Goal: Task Accomplishment & Management: Complete application form

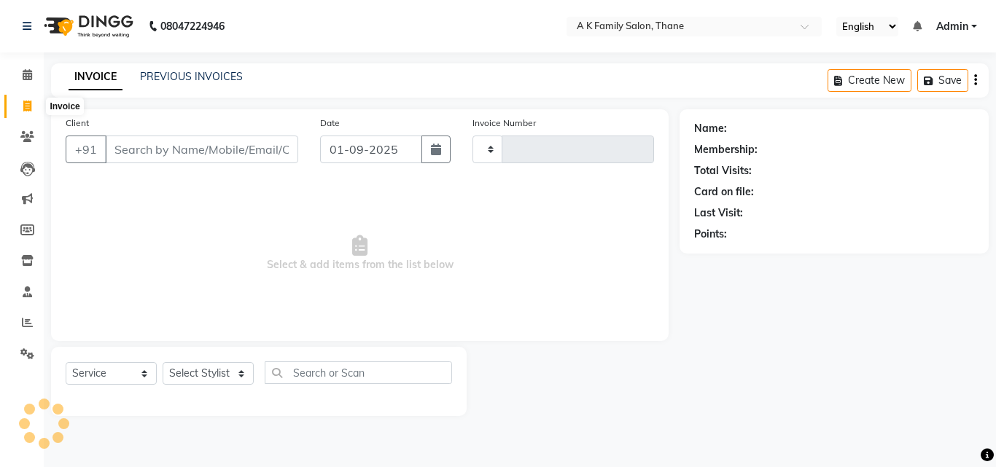
select select "service"
type input "1589"
select select "5033"
click at [150, 143] on input "Client" at bounding box center [201, 150] width 193 height 28
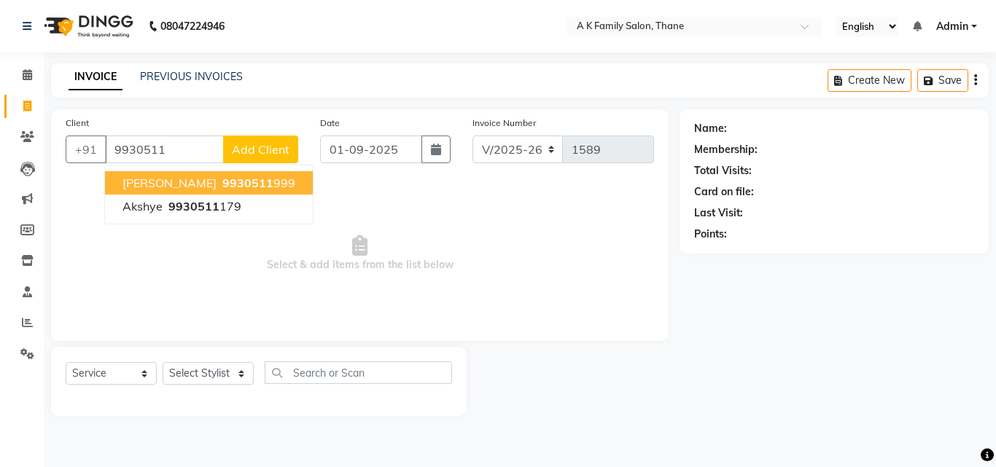
click at [244, 187] on button "[PERSON_NAME] 9930511 999" at bounding box center [209, 182] width 208 height 23
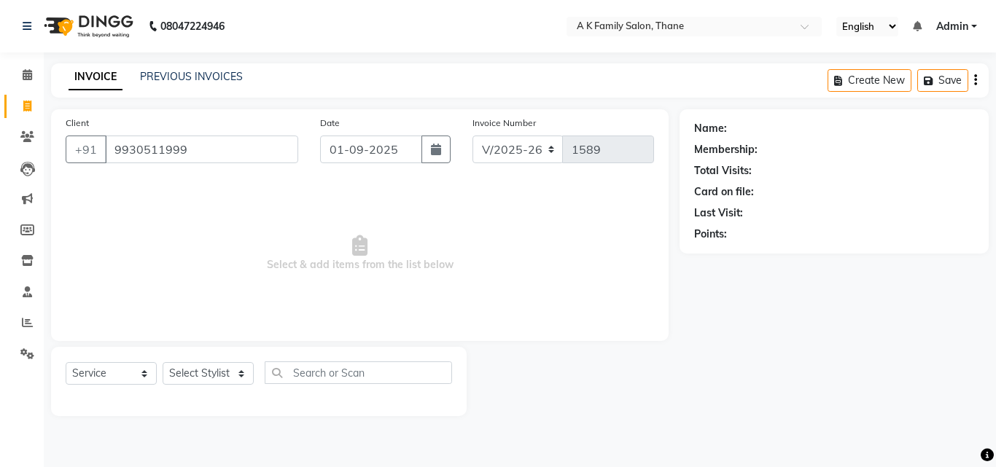
type input "9930511999"
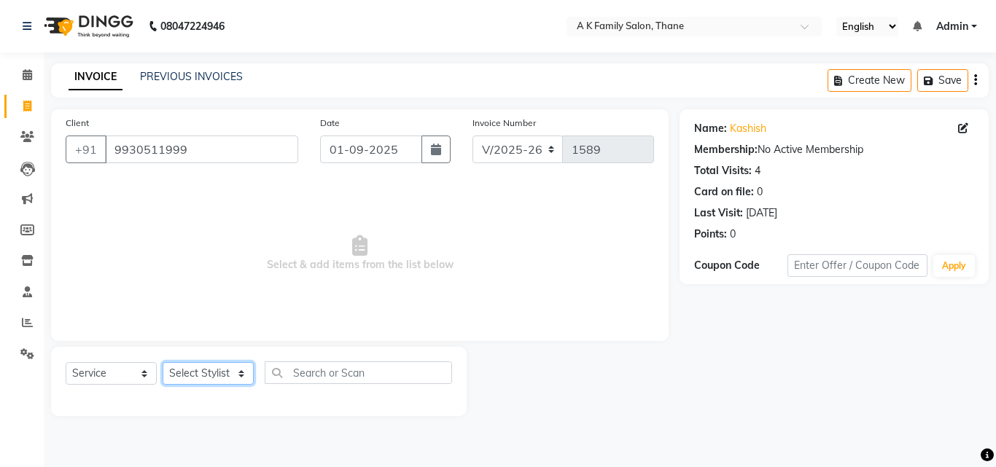
click at [235, 364] on select "Select Stylist [PERSON_NAME] dummy [PERSON_NAME] krishna [PERSON_NAME]" at bounding box center [208, 373] width 91 height 23
select select "52627"
click at [163, 362] on select "Select Stylist [PERSON_NAME] dummy [PERSON_NAME] krishna [PERSON_NAME]" at bounding box center [208, 373] width 91 height 23
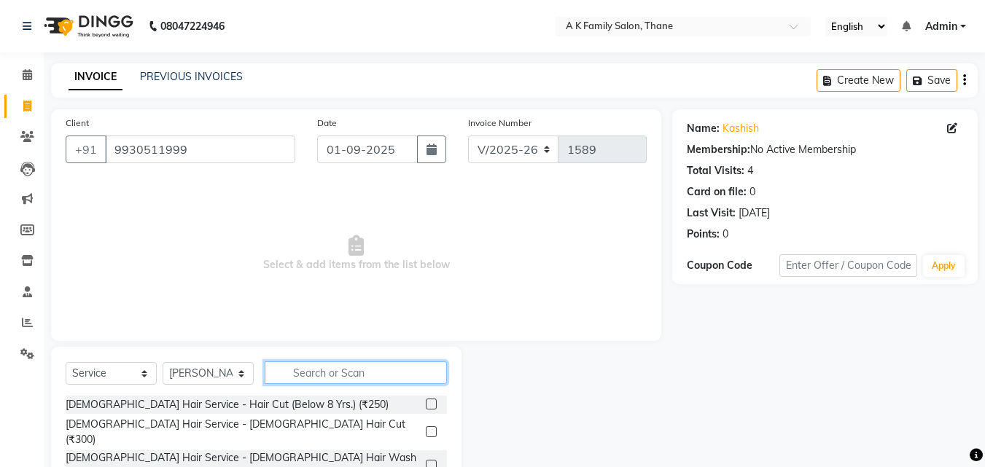
click at [303, 372] on input "text" at bounding box center [356, 373] width 182 height 23
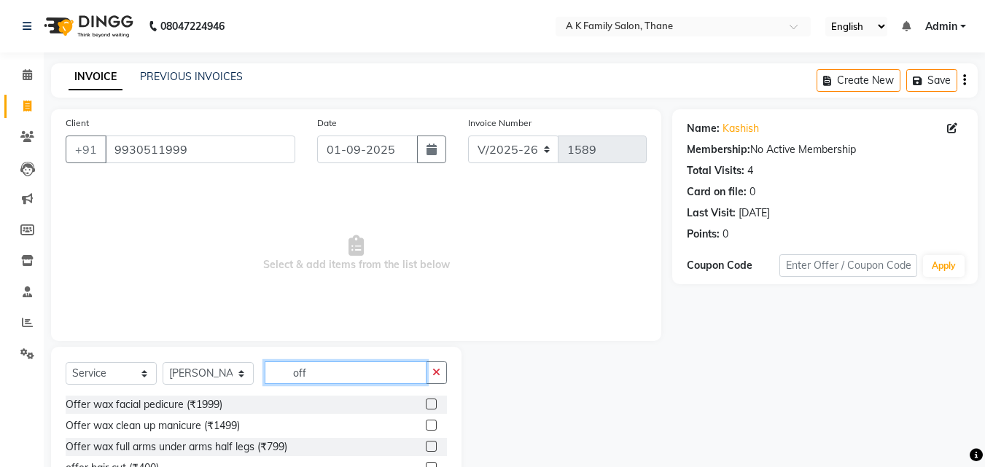
scroll to position [117, 0]
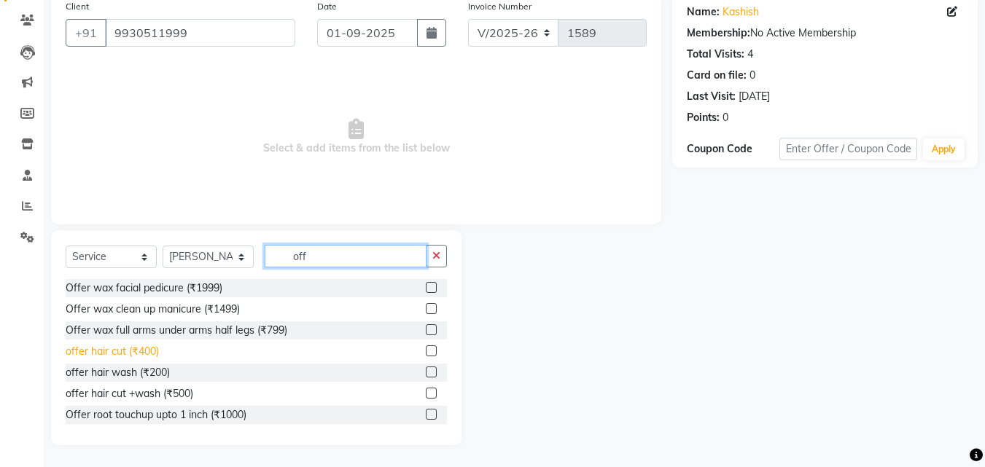
type input "off"
click at [157, 356] on div "offer hair cut (₹400)" at bounding box center [112, 351] width 93 height 15
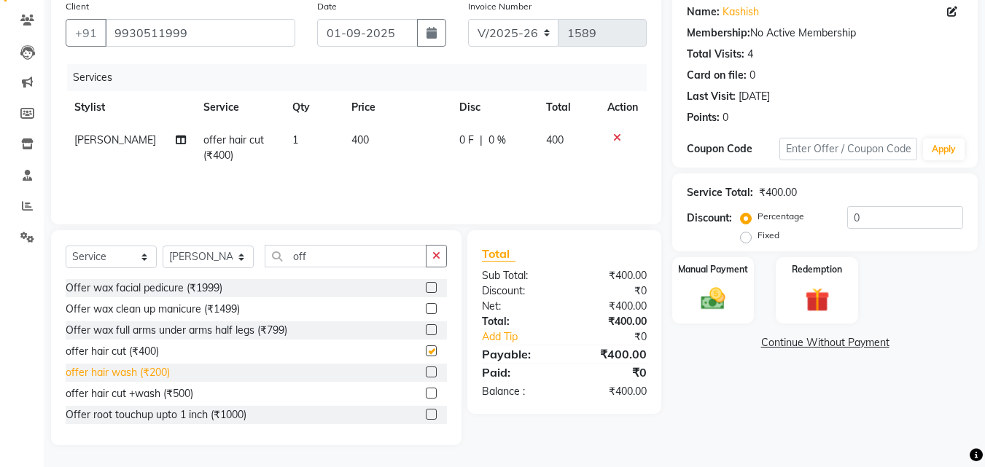
checkbox input "false"
click at [158, 368] on div "offer hair wash (₹200)" at bounding box center [118, 372] width 104 height 15
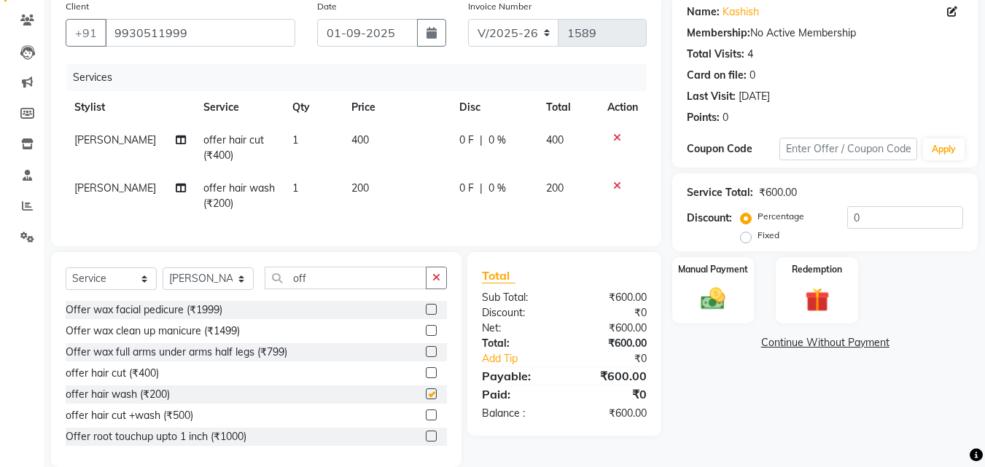
checkbox input "false"
drag, startPoint x: 335, startPoint y: 182, endPoint x: 378, endPoint y: 150, distance: 54.2
click at [343, 181] on td "200" at bounding box center [397, 196] width 108 height 48
select select "52627"
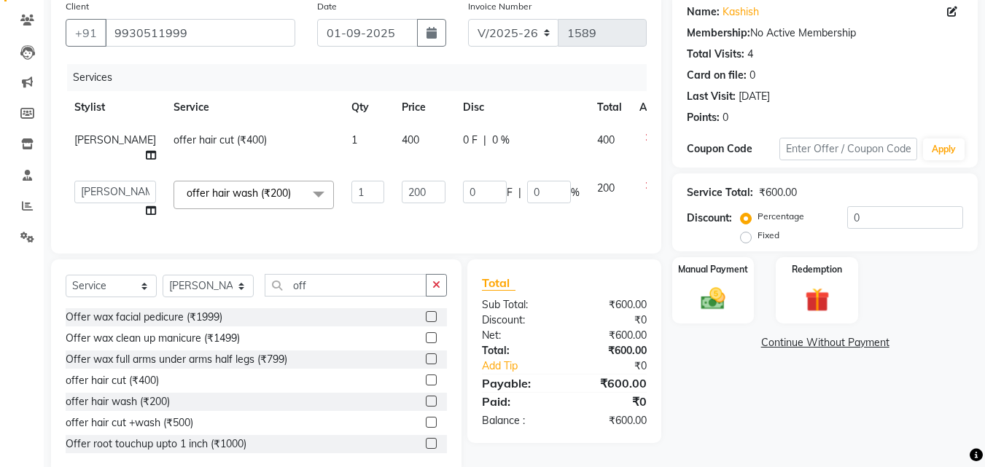
click at [393, 150] on td "400" at bounding box center [423, 148] width 61 height 48
select select "52627"
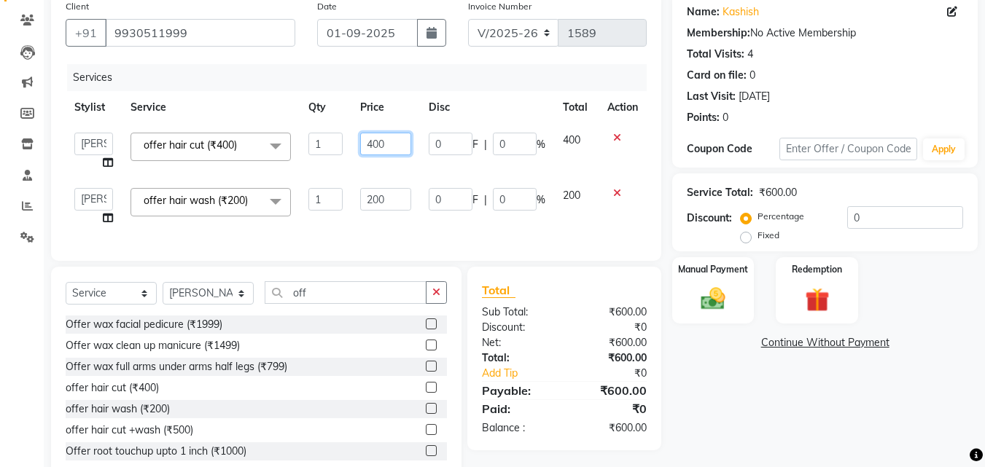
click at [386, 142] on input "400" at bounding box center [385, 144] width 50 height 23
type input "4"
type input "300"
click at [284, 163] on tbody "[PERSON_NAME] dummy [PERSON_NAME] krishna [PERSON_NAME] offer hair cut (₹400) x…" at bounding box center [356, 179] width 581 height 111
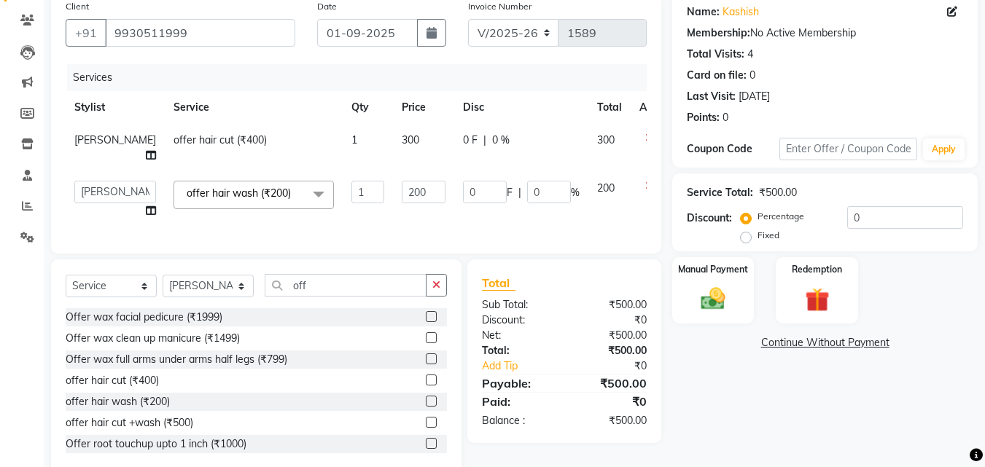
click at [79, 146] on span "[PERSON_NAME]" at bounding box center [115, 139] width 82 height 13
select select "52627"
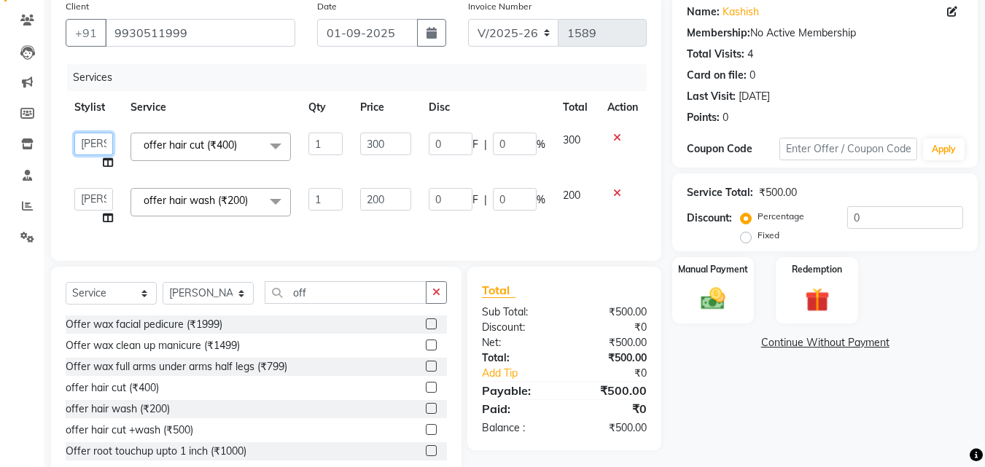
click at [79, 146] on select "[PERSON_NAME] dummy [PERSON_NAME] krishna [PERSON_NAME]" at bounding box center [93, 144] width 39 height 23
select select "62227"
click at [107, 140] on select "[PERSON_NAME] dummy [PERSON_NAME] krishna [PERSON_NAME]" at bounding box center [93, 144] width 39 height 23
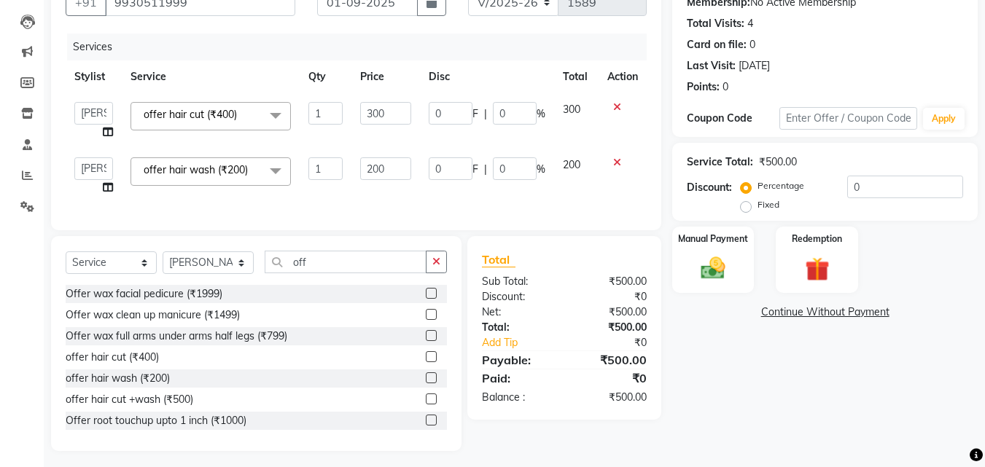
scroll to position [164, 0]
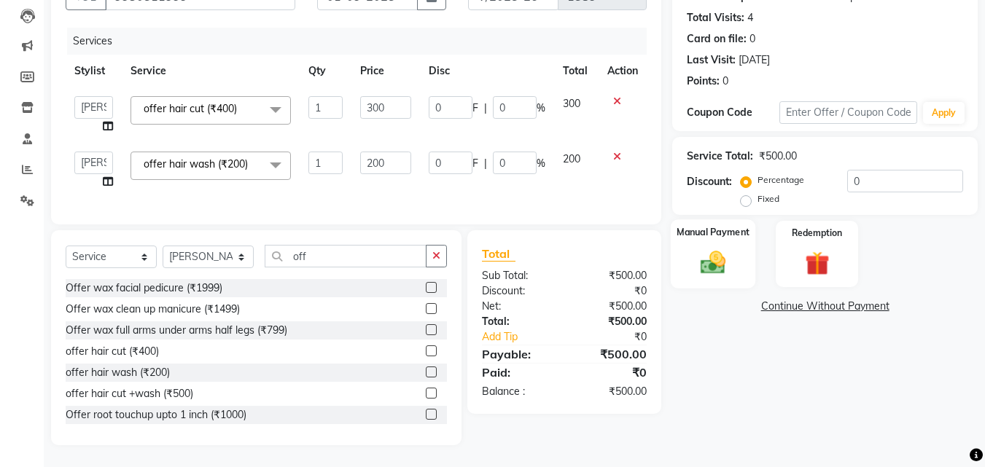
click at [715, 248] on img at bounding box center [713, 262] width 41 height 29
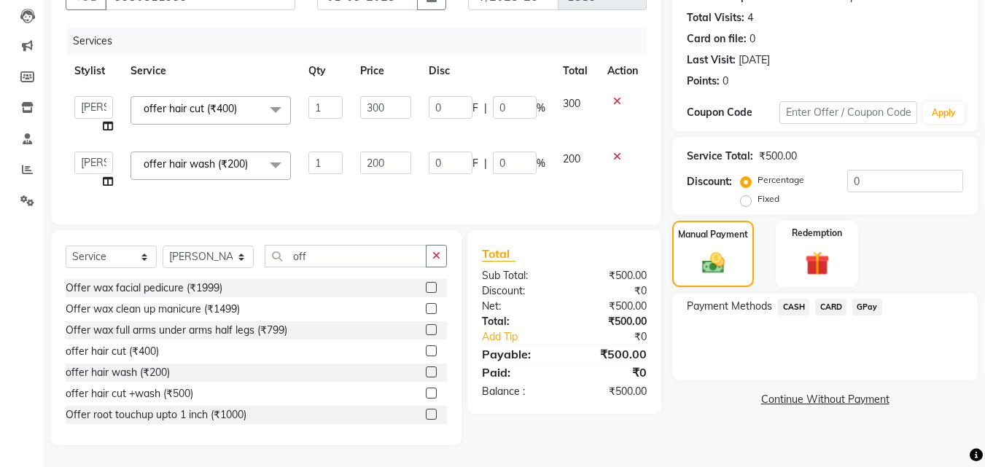
click at [878, 299] on span "GPay" at bounding box center [867, 307] width 30 height 17
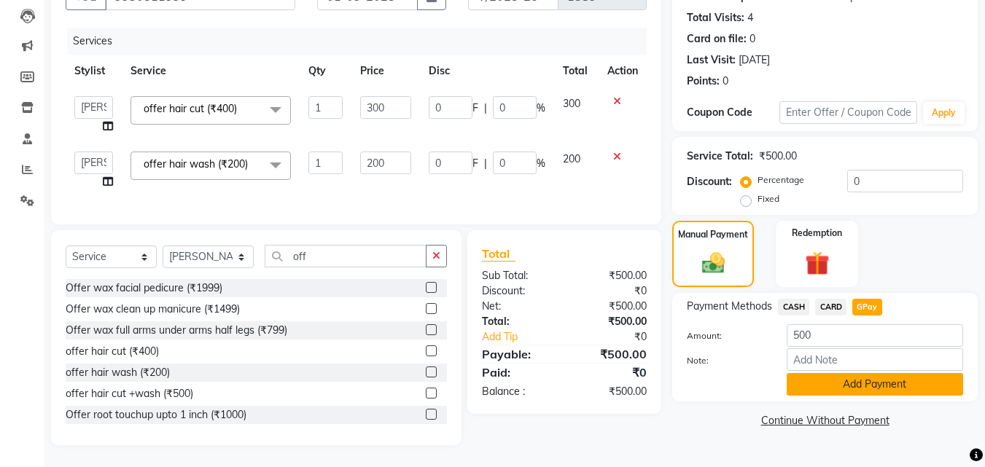
click at [884, 373] on button "Add Payment" at bounding box center [875, 384] width 176 height 23
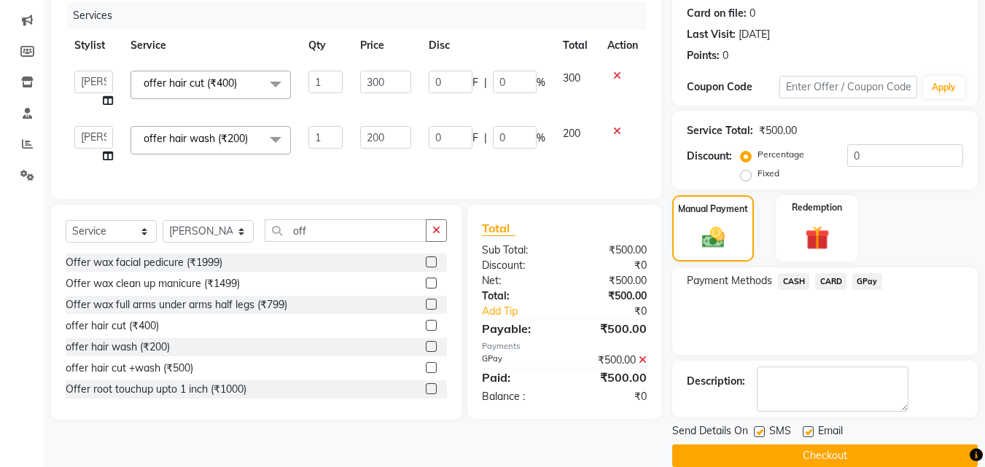
scroll to position [200, 0]
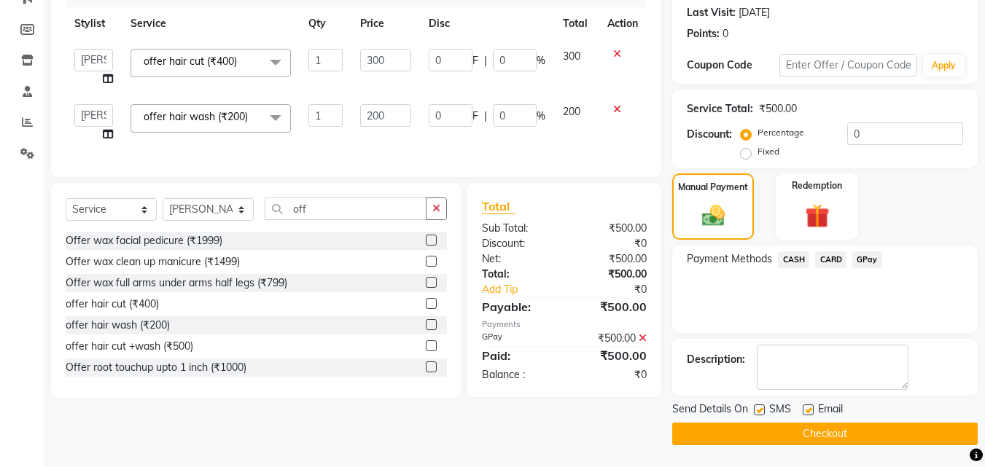
click at [874, 439] on button "Checkout" at bounding box center [824, 434] width 305 height 23
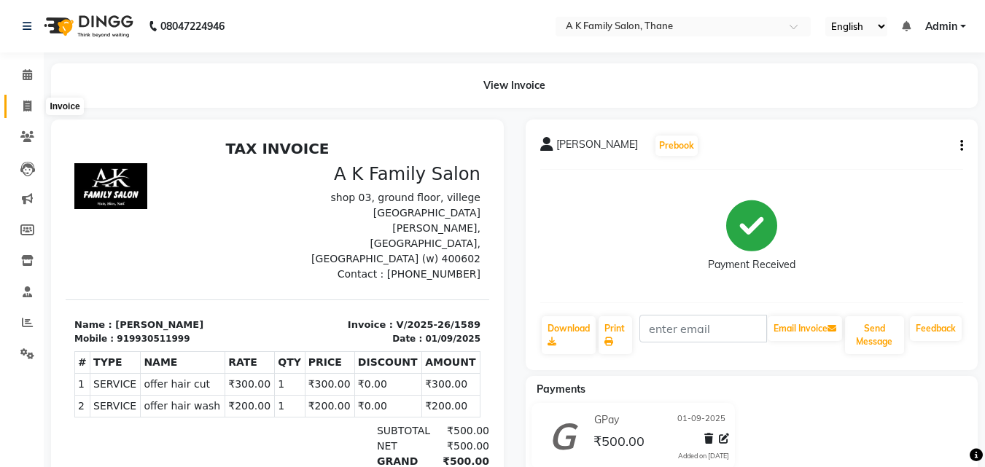
click at [22, 106] on span at bounding box center [28, 106] width 26 height 17
select select "service"
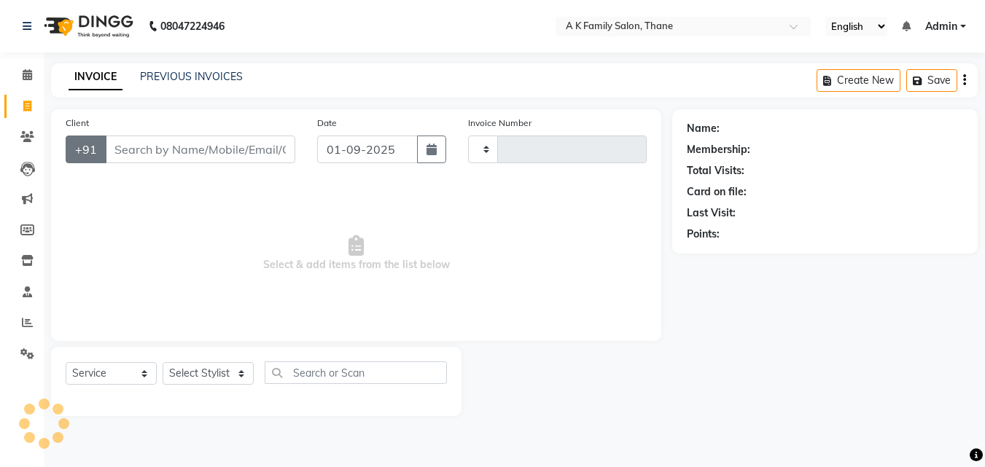
type input "1590"
select select "5033"
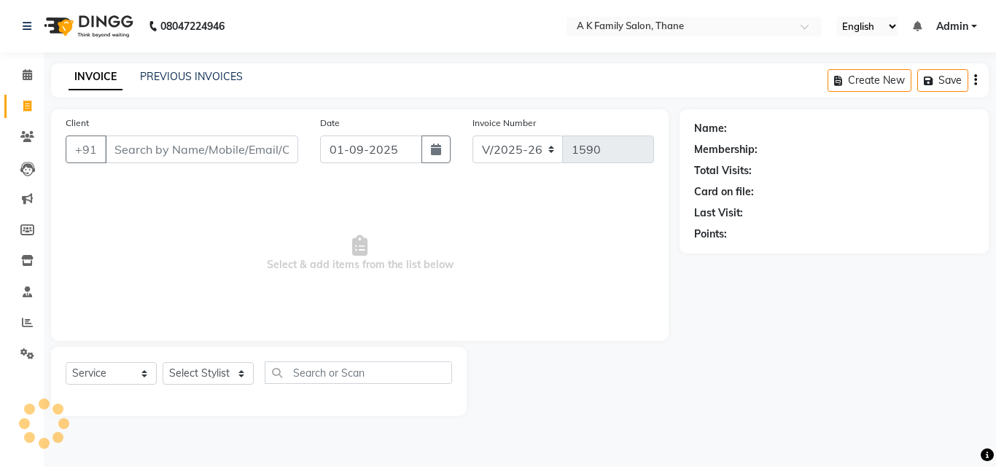
click at [110, 153] on input "Client" at bounding box center [201, 150] width 193 height 28
click at [131, 146] on input "Client" at bounding box center [201, 150] width 193 height 28
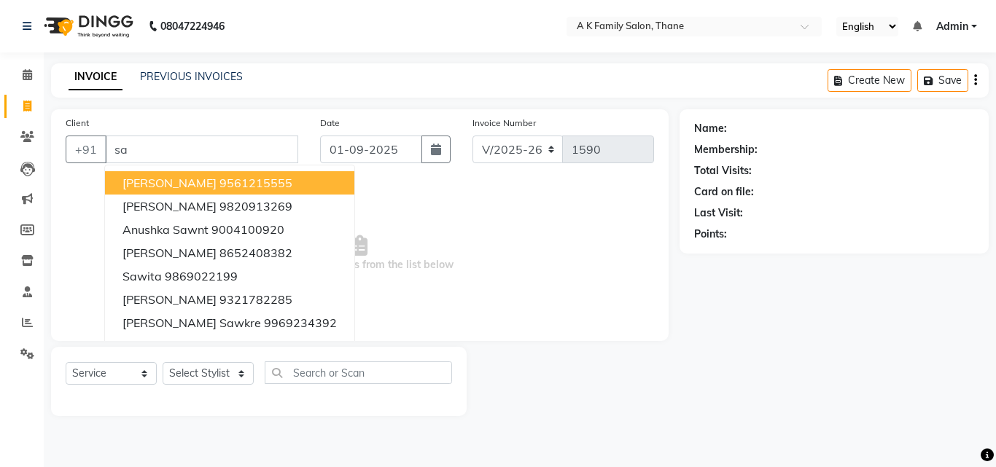
type input "s"
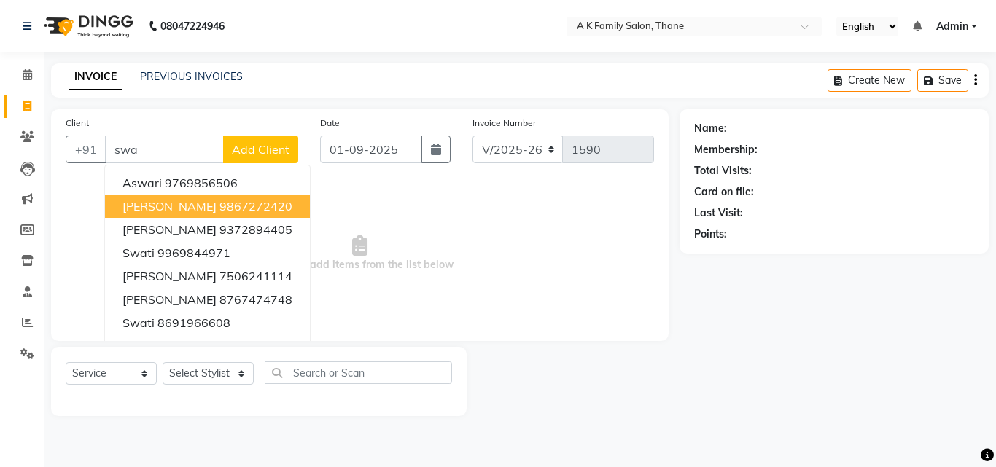
click at [176, 204] on span "[PERSON_NAME]" at bounding box center [169, 206] width 94 height 15
type input "9867272420"
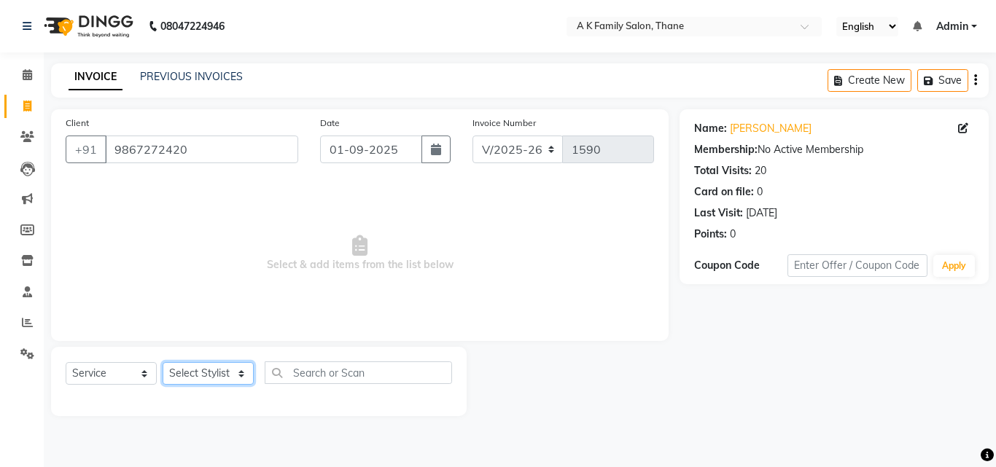
click at [182, 382] on select "Select Stylist [PERSON_NAME] dummy [PERSON_NAME] krishna [PERSON_NAME]" at bounding box center [208, 373] width 91 height 23
select select "62227"
click at [163, 362] on select "Select Stylist [PERSON_NAME] dummy [PERSON_NAME] krishna [PERSON_NAME]" at bounding box center [208, 373] width 91 height 23
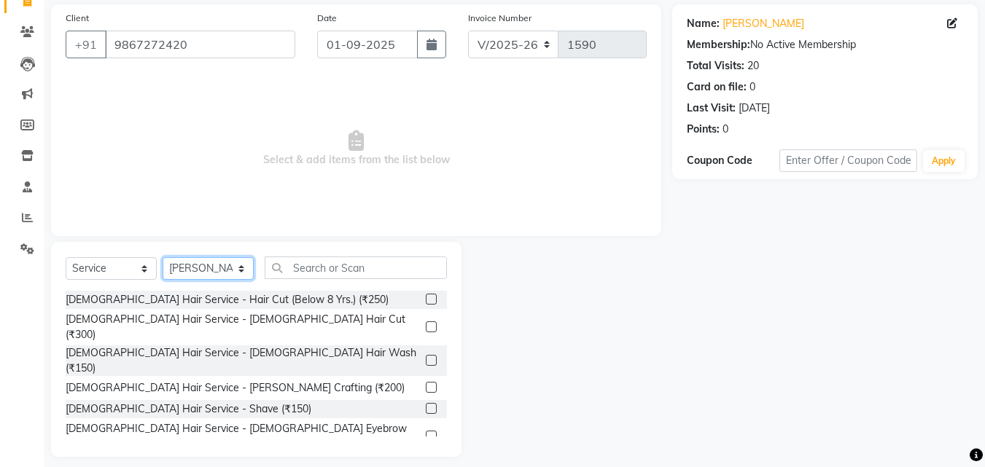
scroll to position [117, 0]
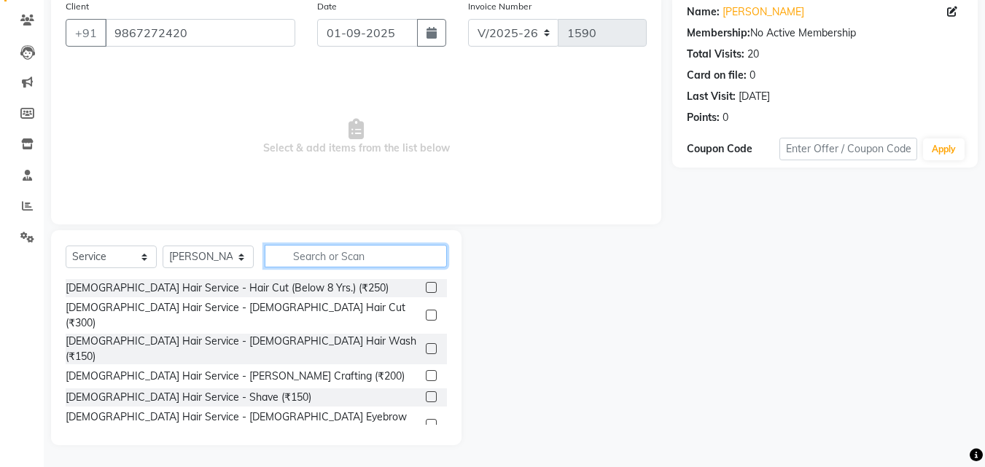
click at [386, 259] on input "text" at bounding box center [356, 256] width 182 height 23
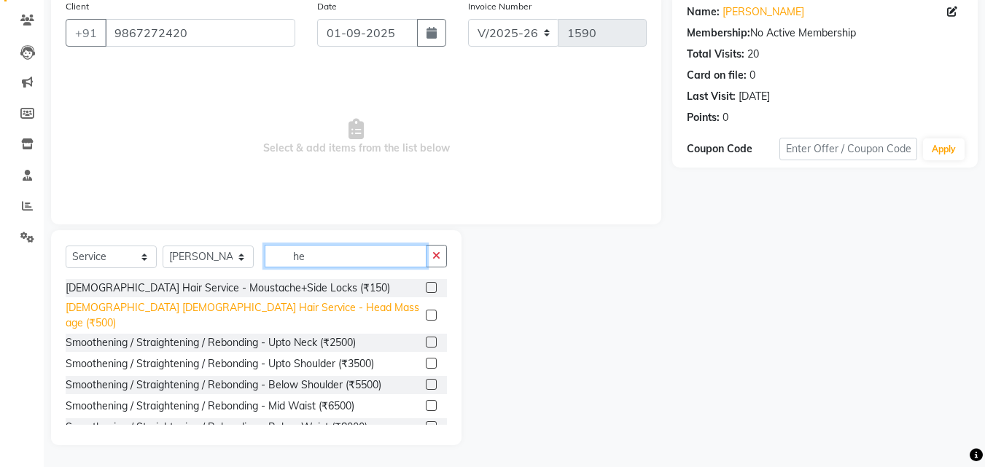
type input "he"
click at [257, 309] on div "[DEMOGRAPHIC_DATA] [DEMOGRAPHIC_DATA] Hair Service - Head Massage (₹500)" at bounding box center [243, 315] width 354 height 31
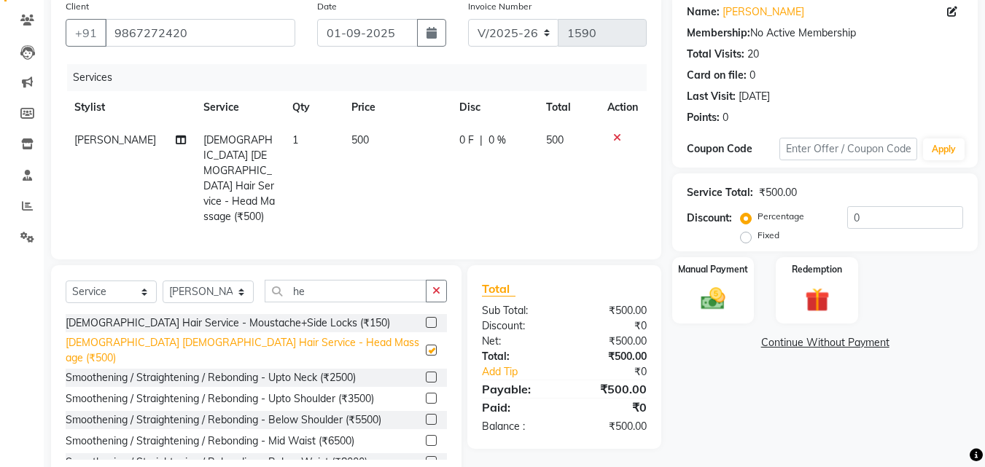
checkbox input "false"
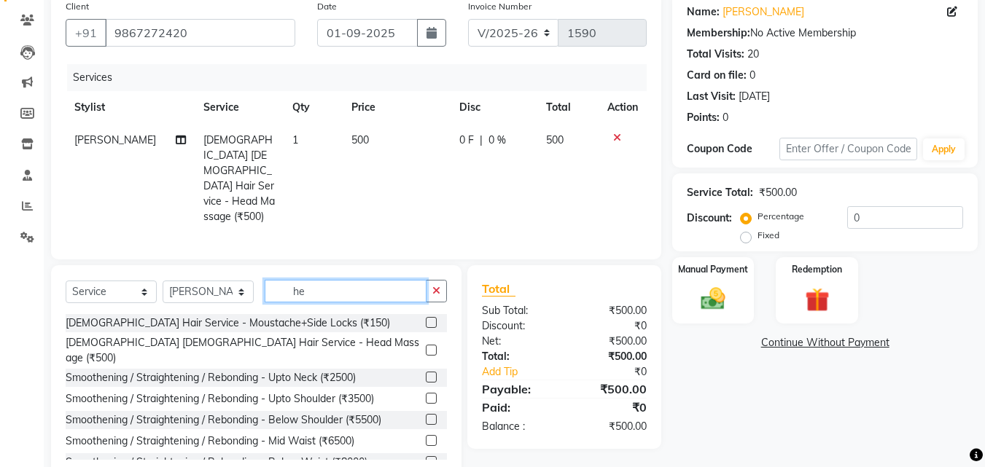
click at [397, 280] on input "he" at bounding box center [346, 291] width 162 height 23
type input "h"
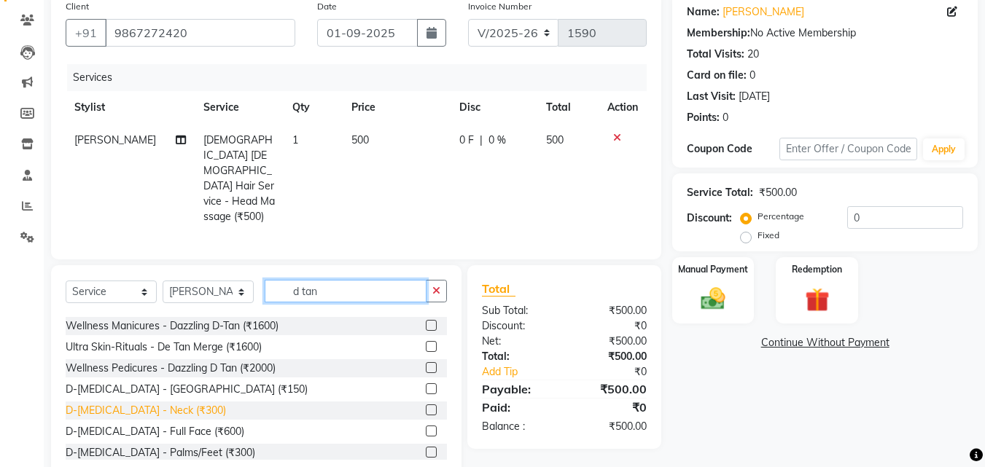
scroll to position [73, 0]
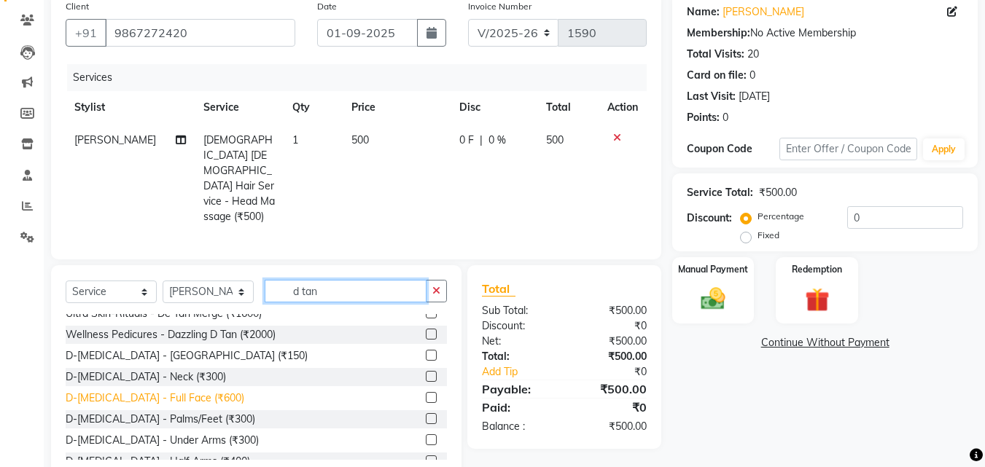
type input "d tan"
click at [163, 391] on div "D-[MEDICAL_DATA] - Full Face (₹600)" at bounding box center [155, 398] width 179 height 15
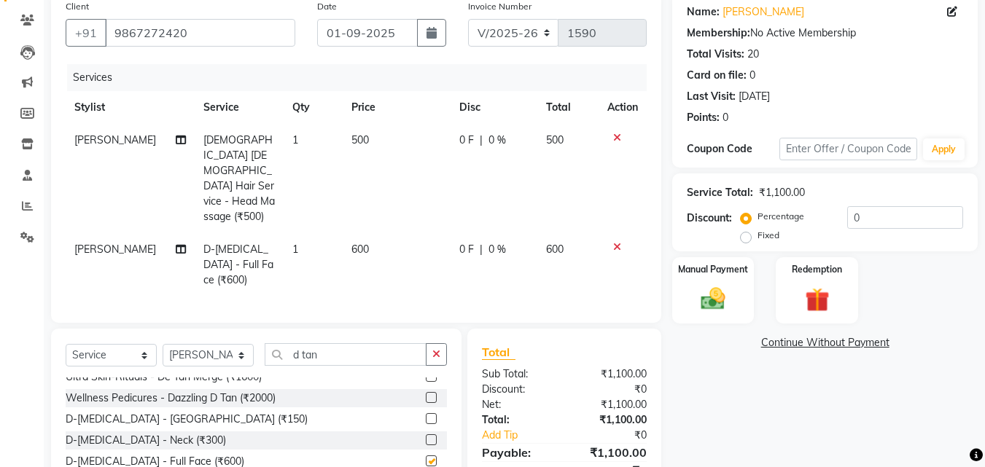
checkbox input "false"
click at [500, 233] on td "0 F | 0 %" at bounding box center [494, 264] width 87 height 63
select select "62227"
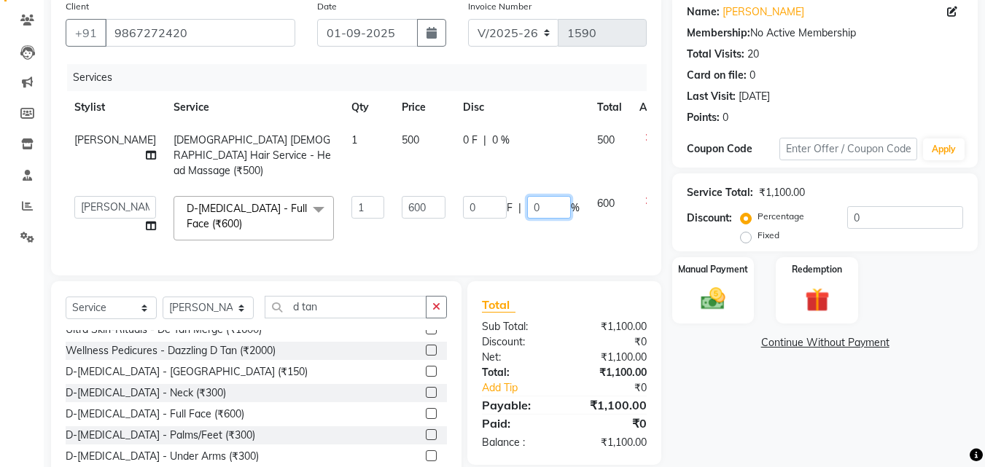
click at [536, 217] on input "0" at bounding box center [549, 207] width 44 height 23
type input "20"
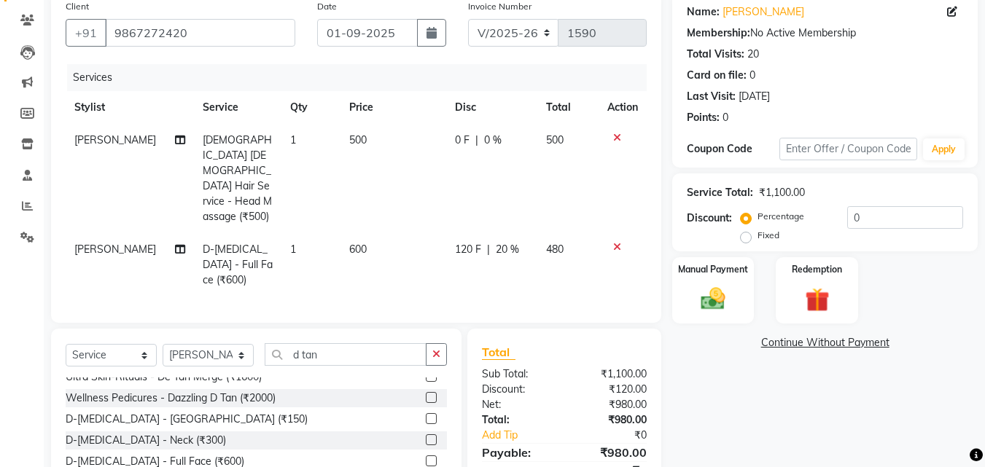
click at [498, 128] on td "0 F | 0 %" at bounding box center [491, 178] width 91 height 109
select select "62227"
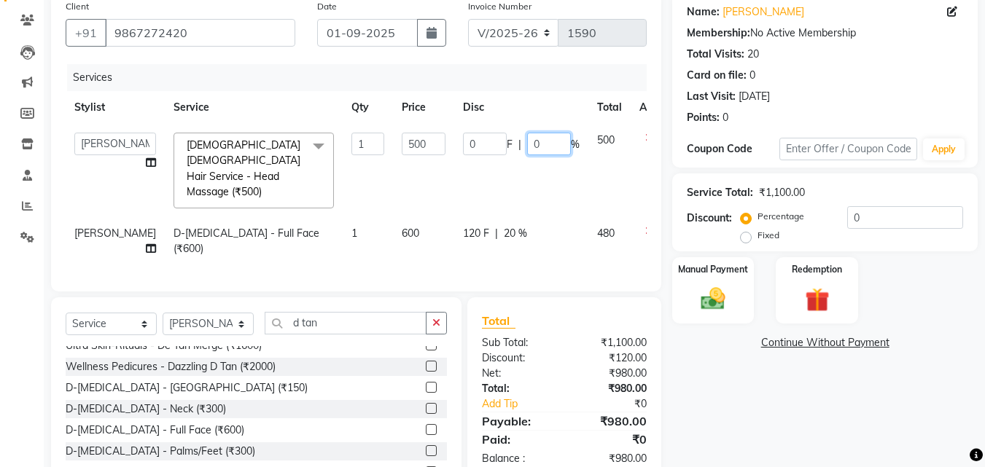
click at [527, 140] on input "0" at bounding box center [549, 144] width 44 height 23
type input "20"
click at [515, 193] on tbody "[PERSON_NAME] dummy [PERSON_NAME] krishna [PERSON_NAME] [DEMOGRAPHIC_DATA] [DEM…" at bounding box center [372, 194] width 613 height 141
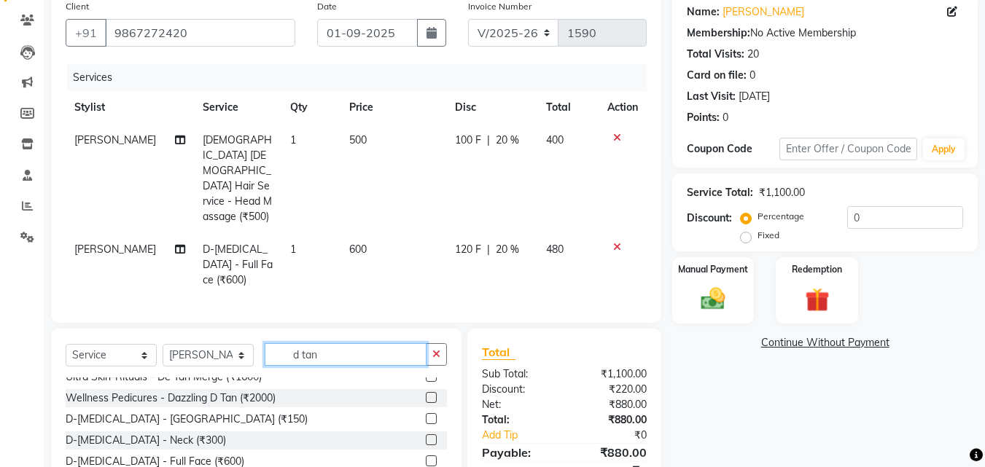
click at [393, 343] on input "d tan" at bounding box center [346, 354] width 162 height 23
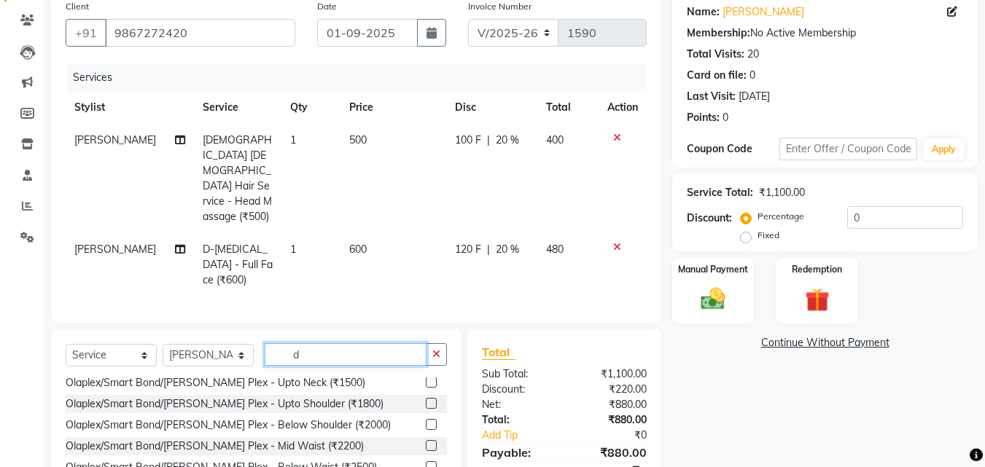
type input "d"
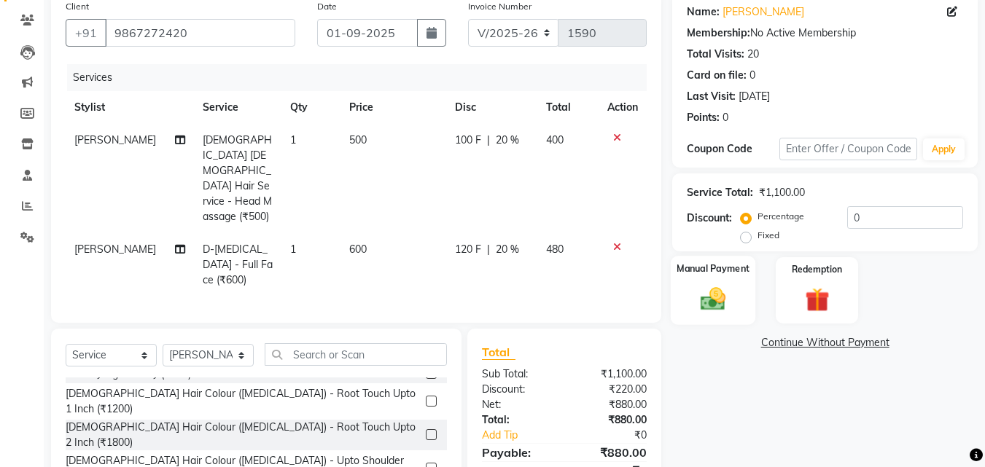
click at [714, 303] on img at bounding box center [713, 298] width 41 height 29
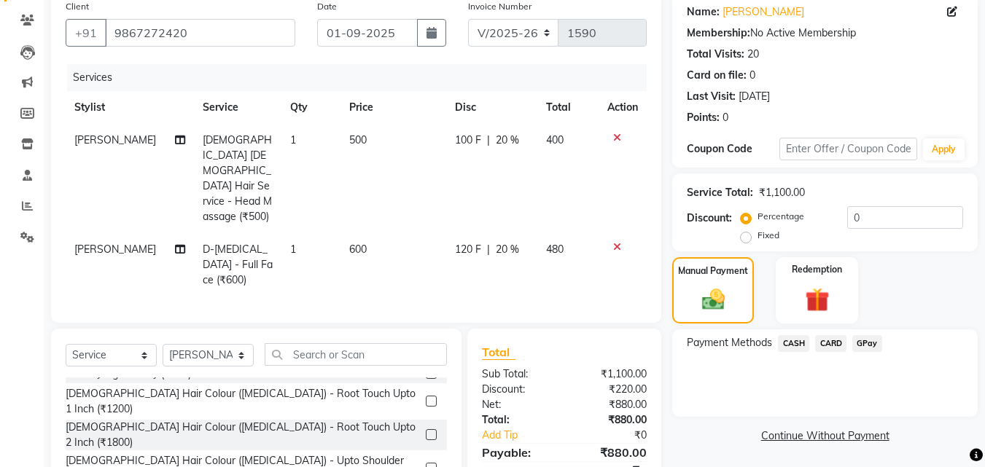
click at [789, 339] on span "CASH" at bounding box center [793, 343] width 31 height 17
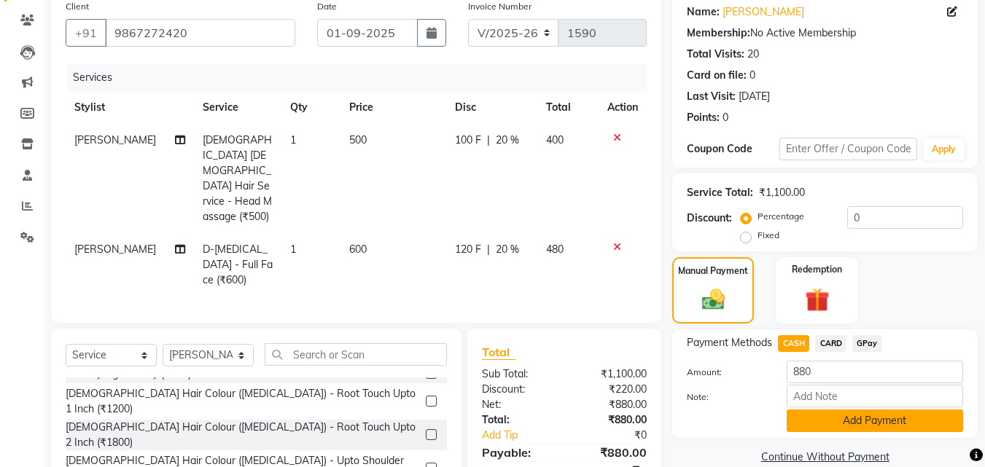
click at [836, 428] on button "Add Payment" at bounding box center [875, 421] width 176 height 23
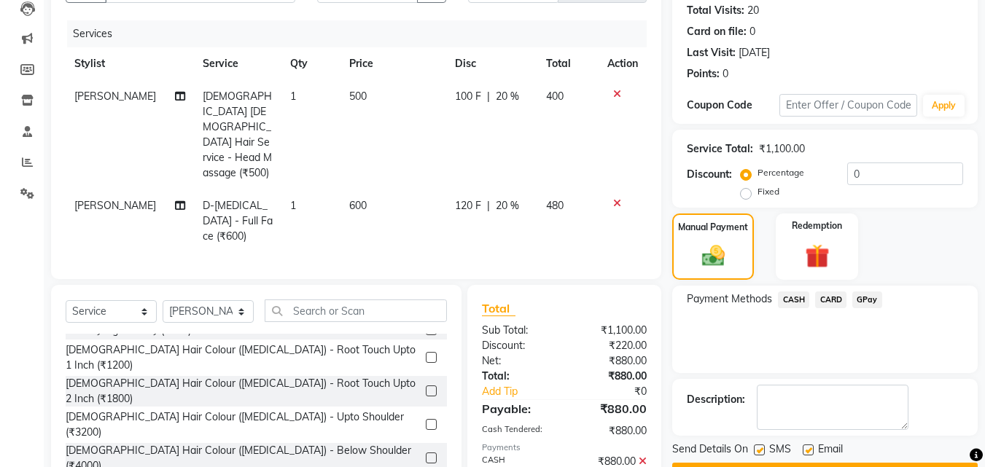
scroll to position [200, 0]
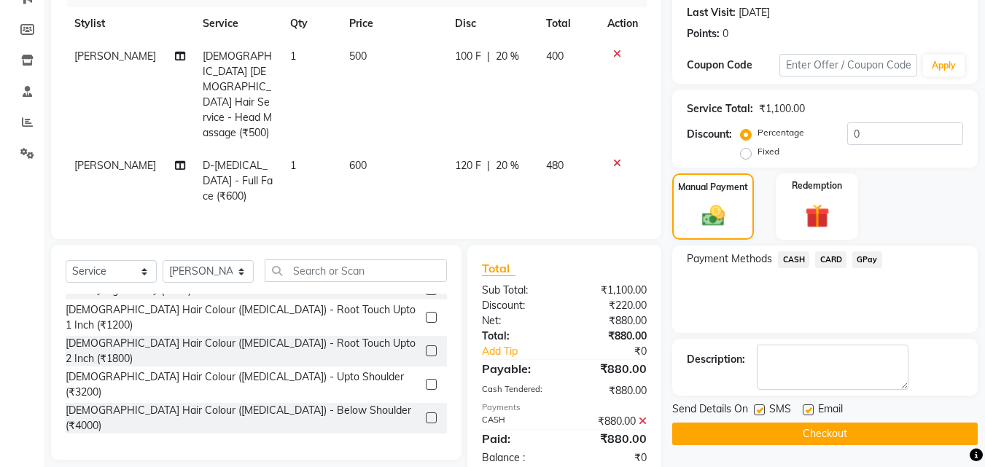
click at [908, 443] on button "Checkout" at bounding box center [824, 434] width 305 height 23
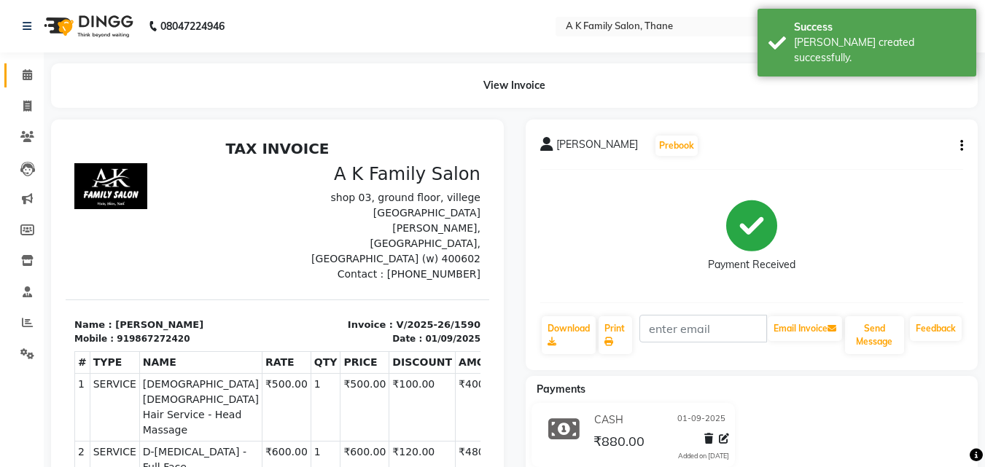
click at [17, 65] on link "Calendar" at bounding box center [21, 75] width 35 height 24
